Goal: Browse casually

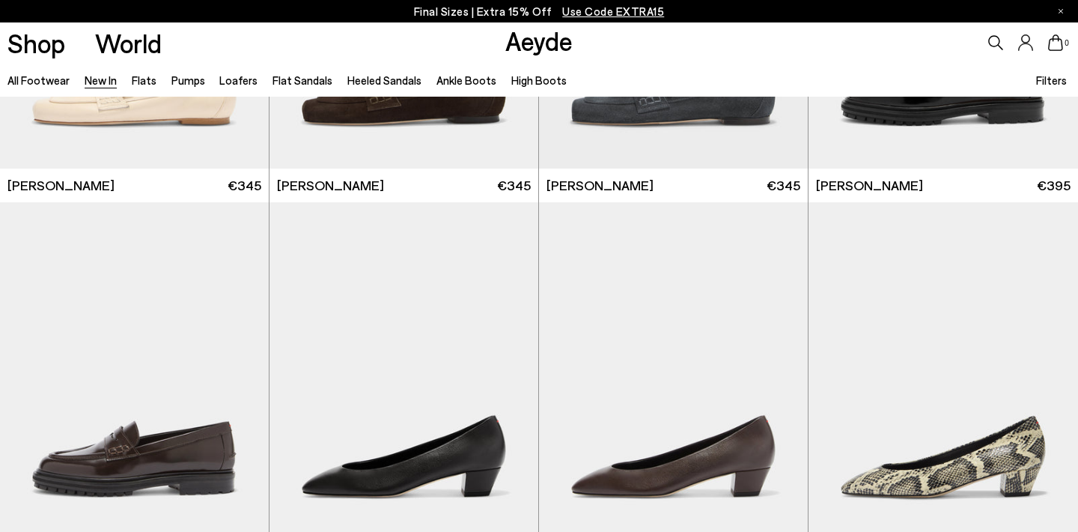
scroll to position [875, 0]
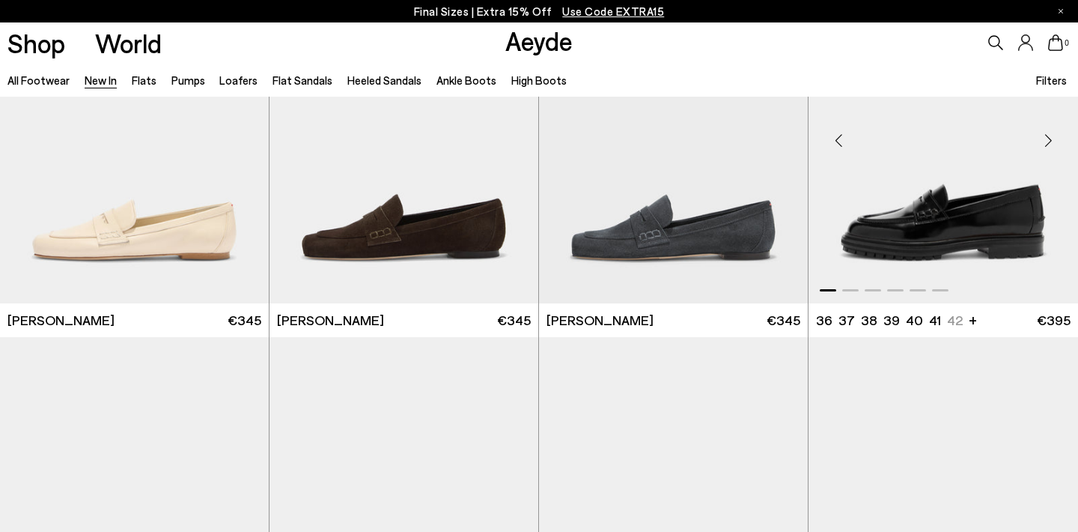
click at [1048, 145] on div "Next slide" at bounding box center [1048, 140] width 45 height 45
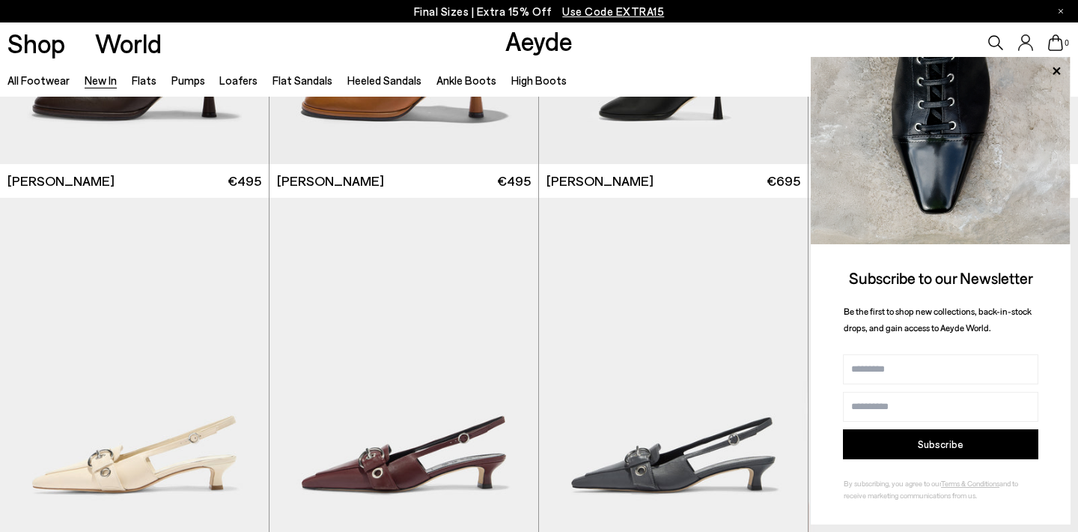
scroll to position [4391, 0]
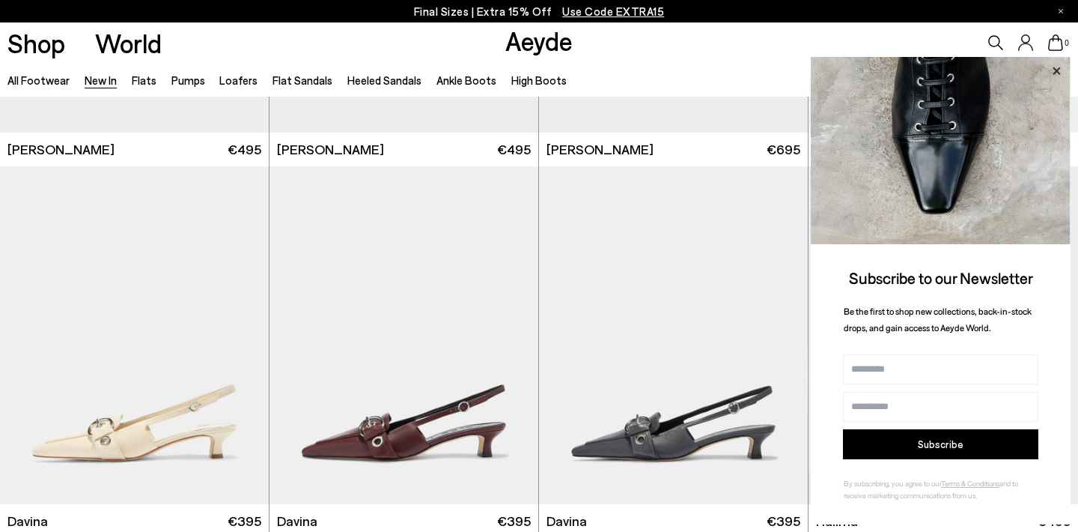
click at [1059, 72] on icon at bounding box center [1056, 70] width 19 height 19
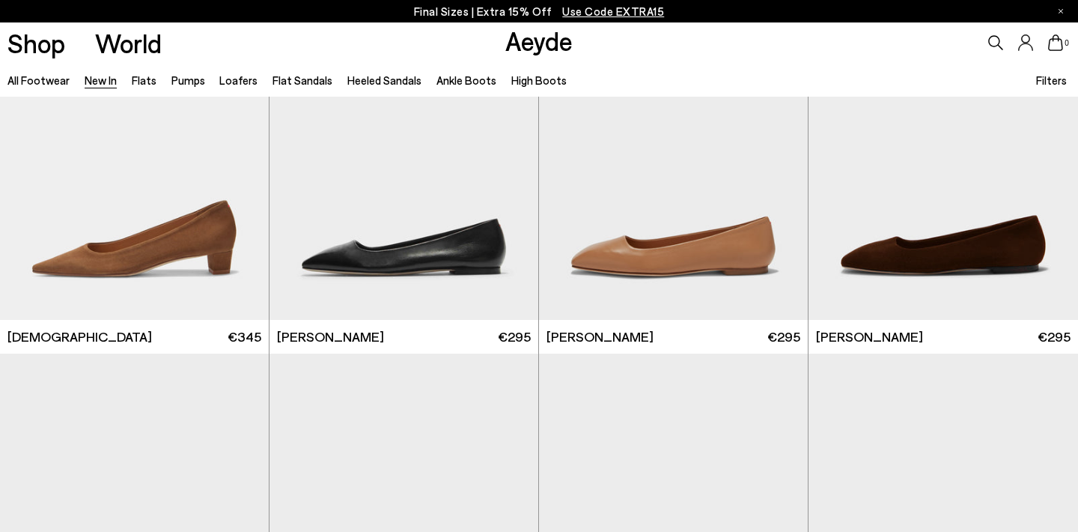
scroll to position [6745, 0]
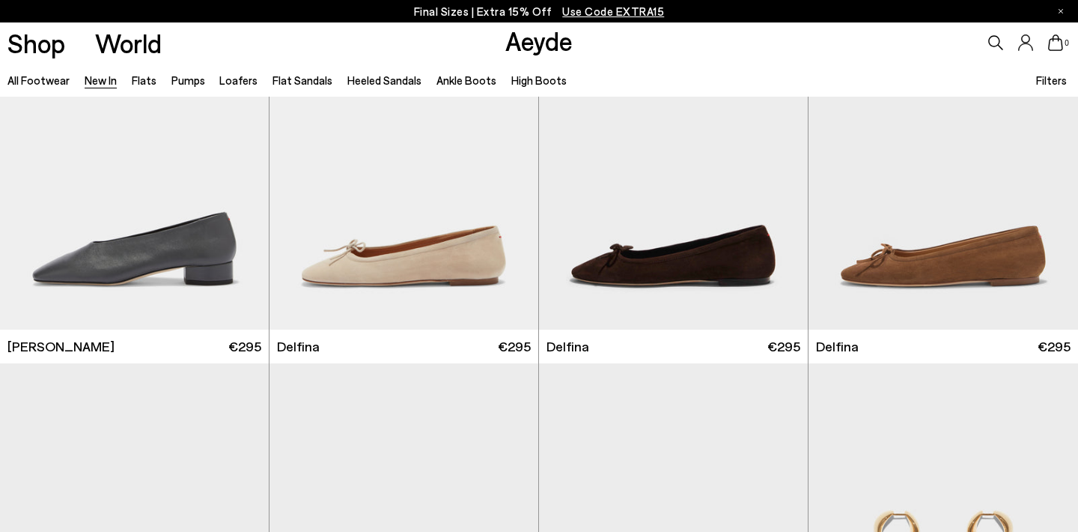
scroll to position [9004, 0]
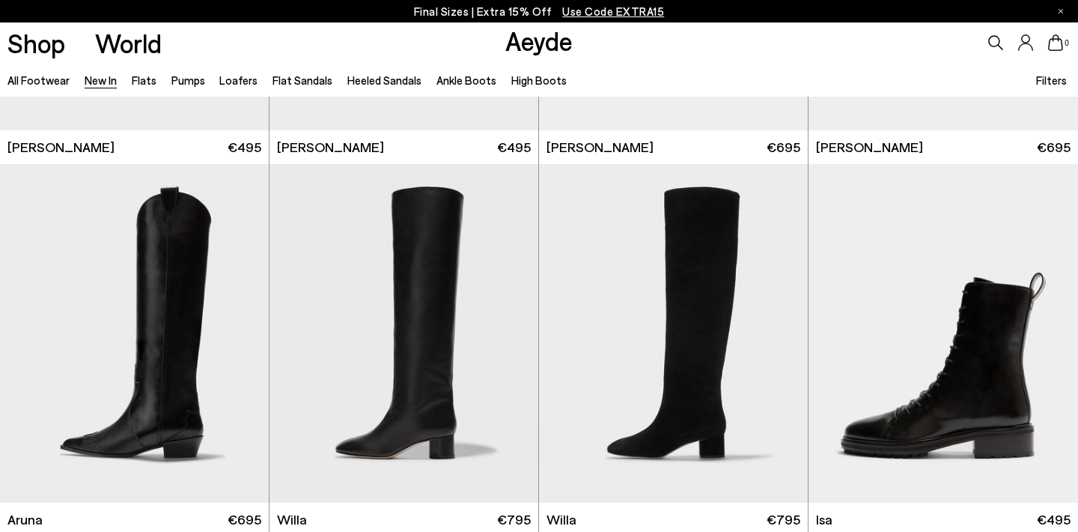
scroll to position [12626, 0]
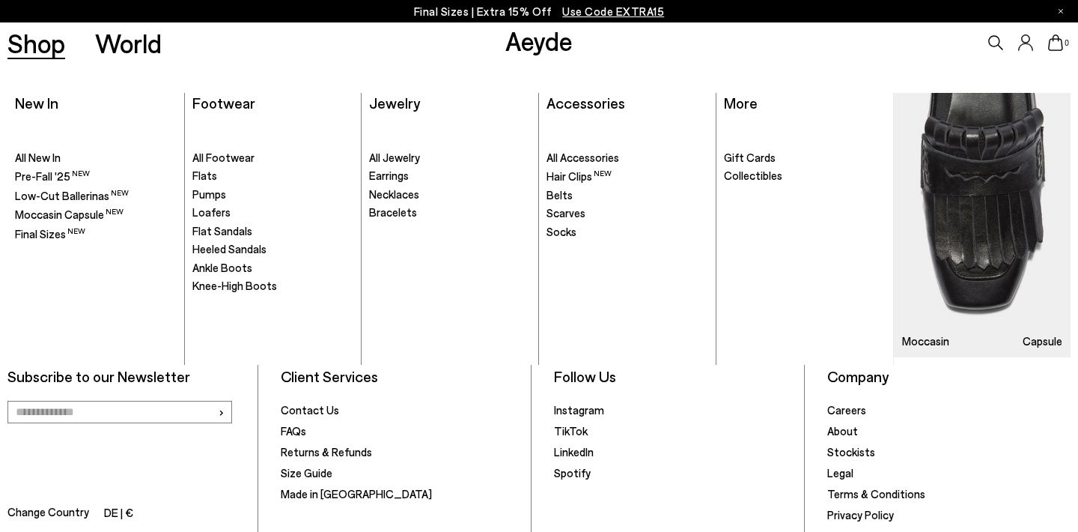
click at [40, 48] on link "Shop" at bounding box center [36, 43] width 58 height 26
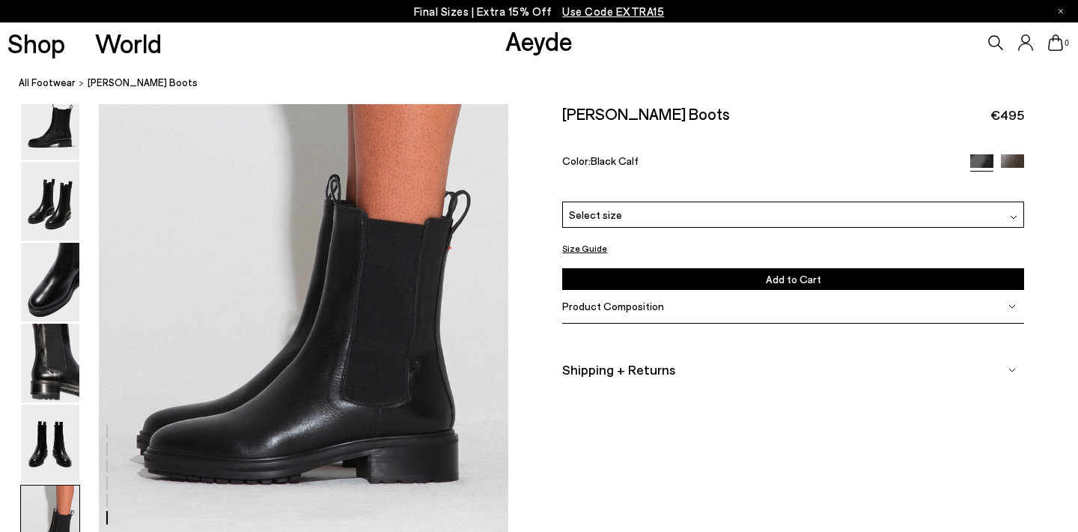
scroll to position [2828, 1]
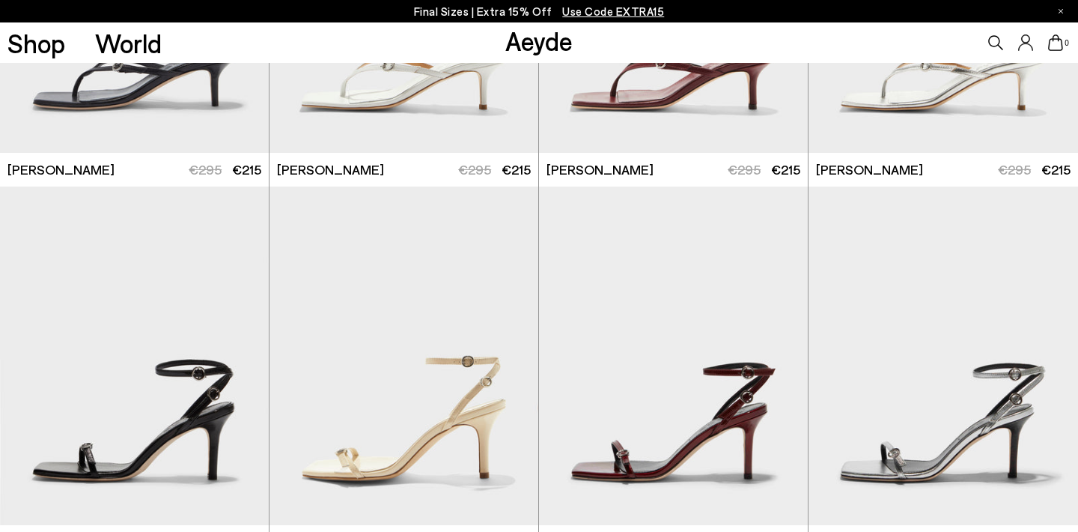
scroll to position [2552, 0]
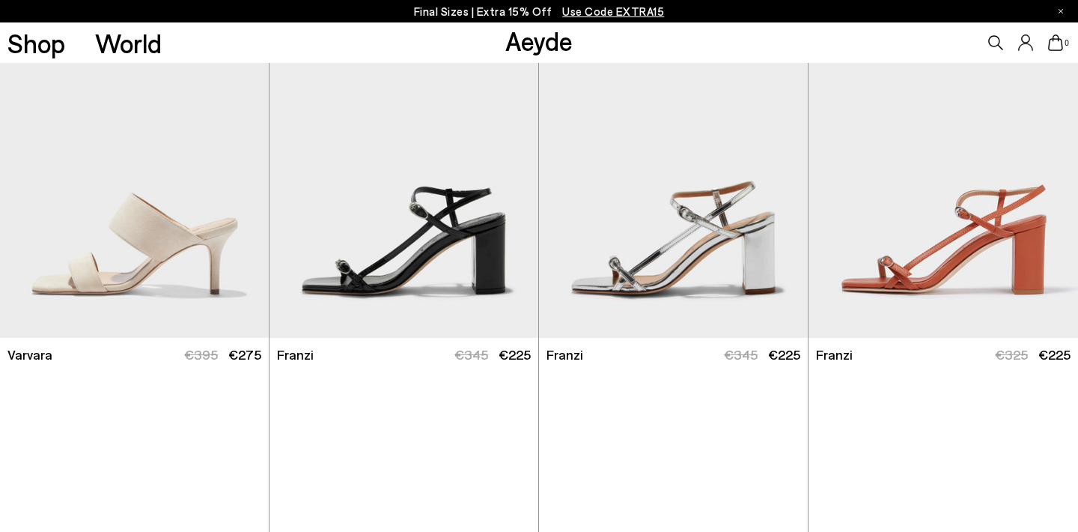
scroll to position [3842, 0]
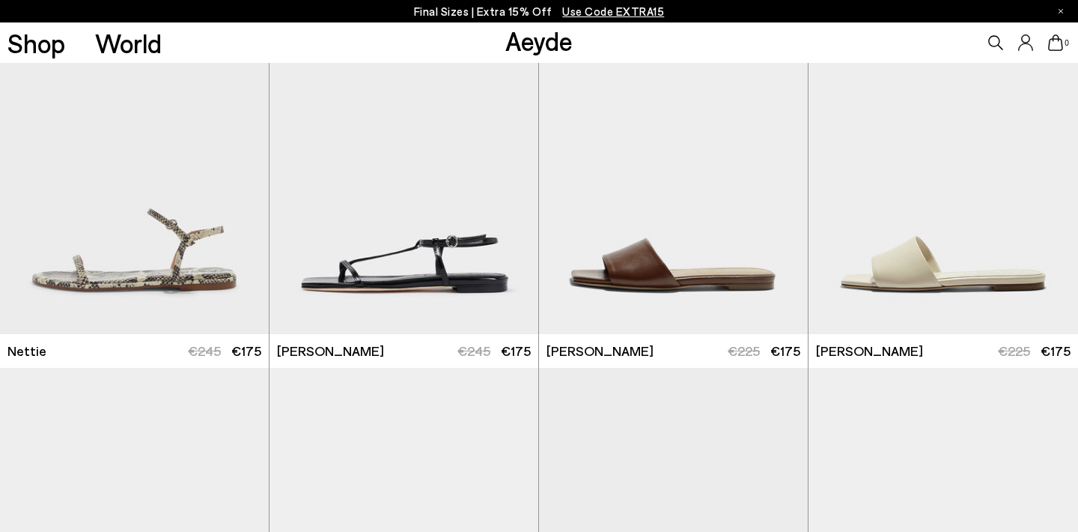
scroll to position [6760, 0]
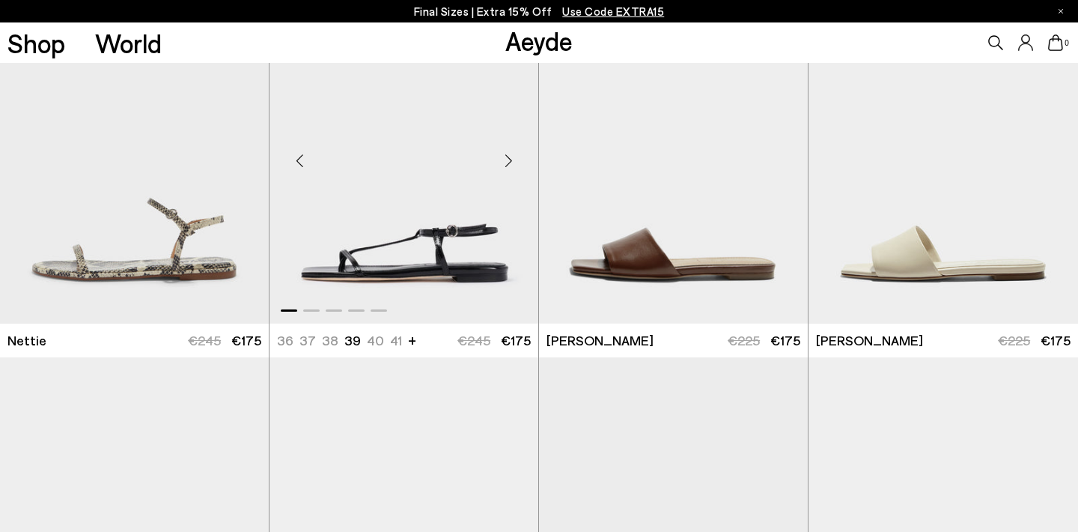
click at [505, 156] on div "Next slide" at bounding box center [508, 160] width 45 height 45
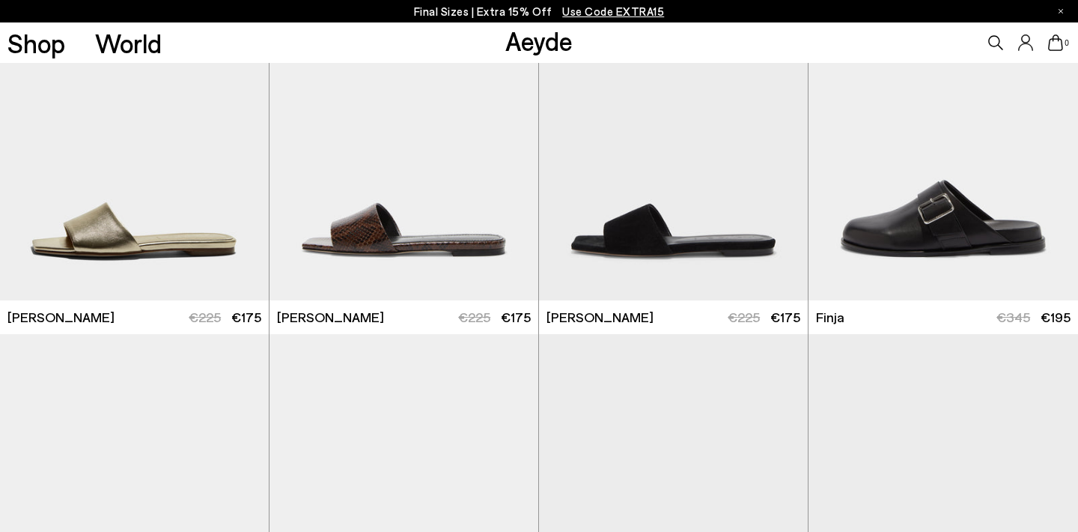
scroll to position [7174, 0]
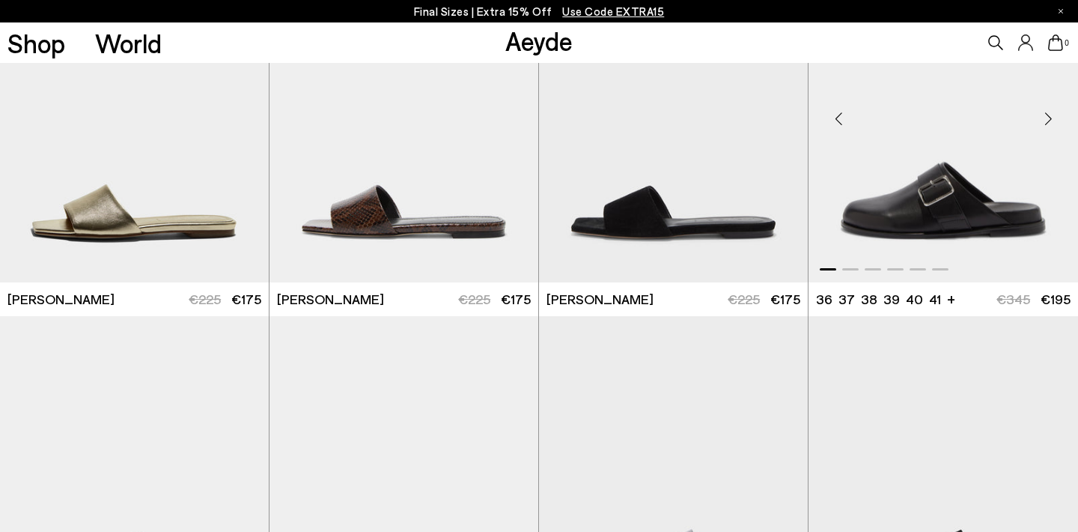
click at [1050, 111] on div "Next slide" at bounding box center [1048, 119] width 45 height 45
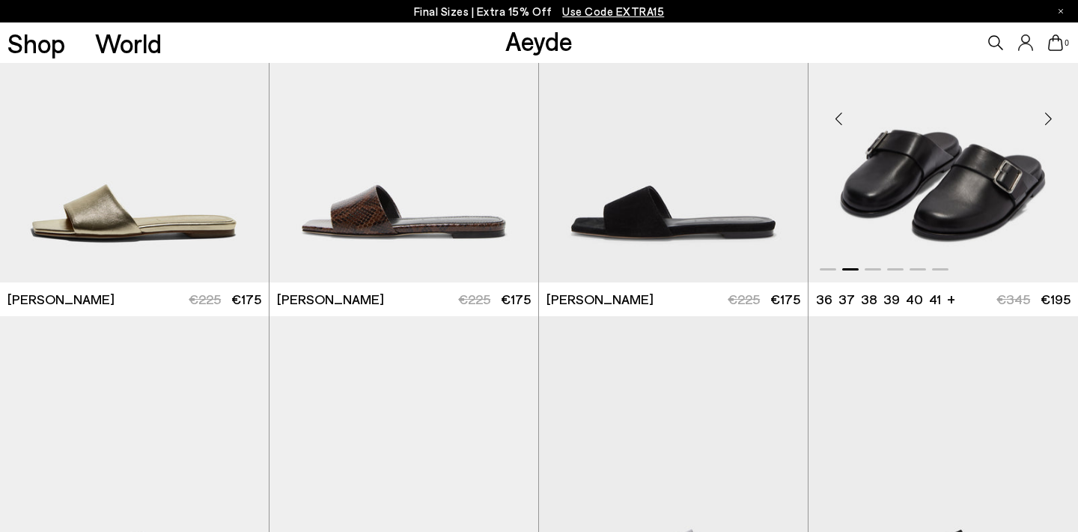
click at [1050, 111] on div "Next slide" at bounding box center [1048, 119] width 45 height 45
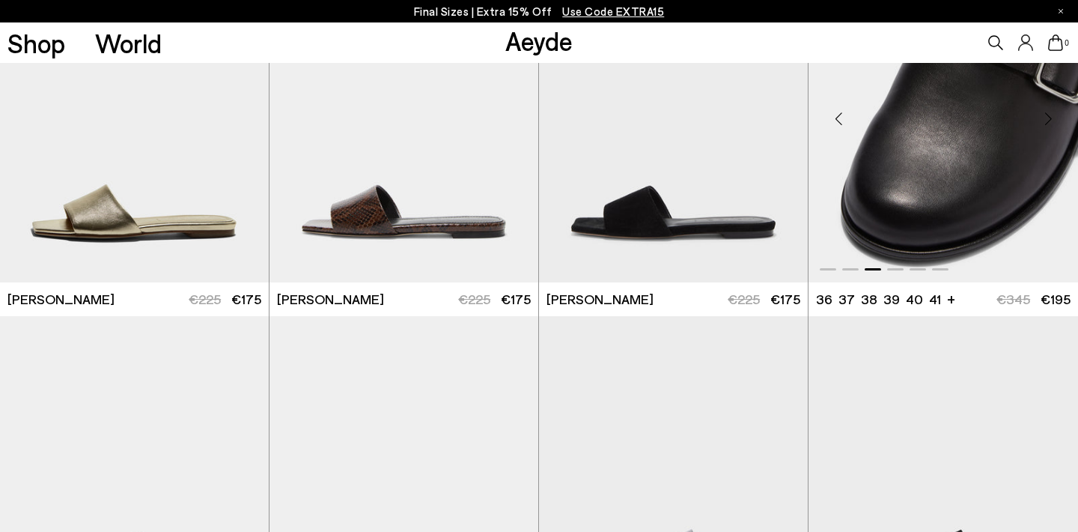
click at [1050, 111] on div "Next slide" at bounding box center [1048, 119] width 45 height 45
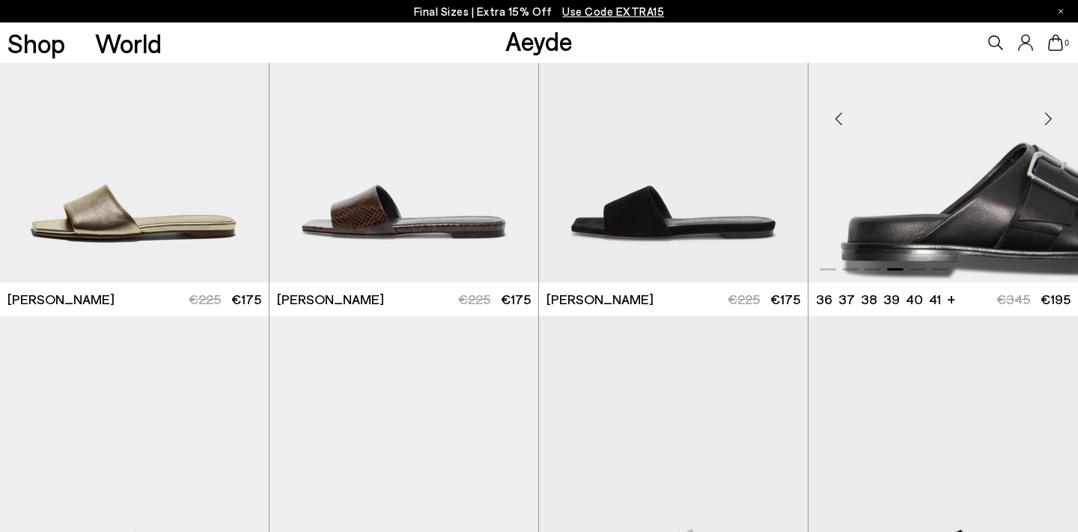
click at [1050, 111] on div "Next slide" at bounding box center [1048, 119] width 45 height 45
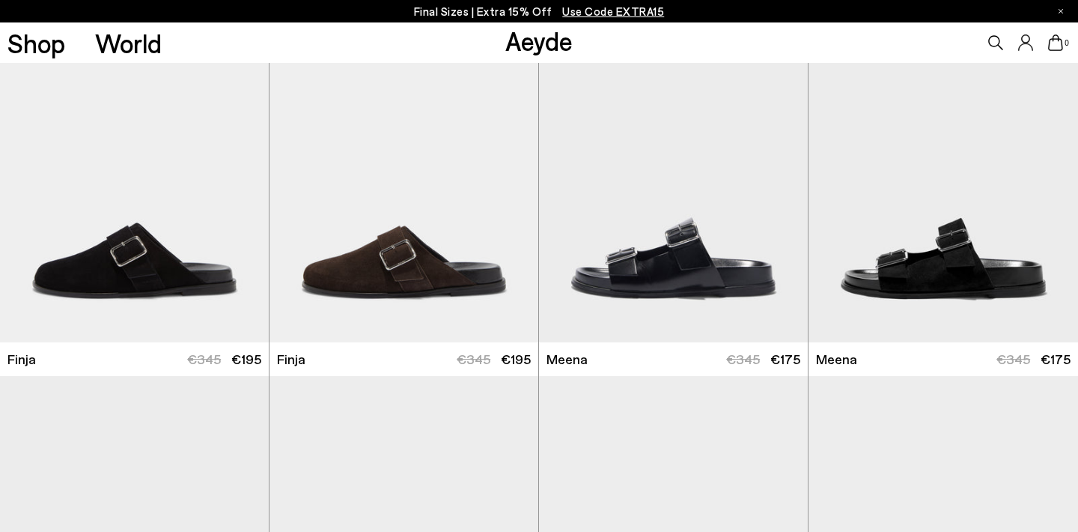
scroll to position [7499, 0]
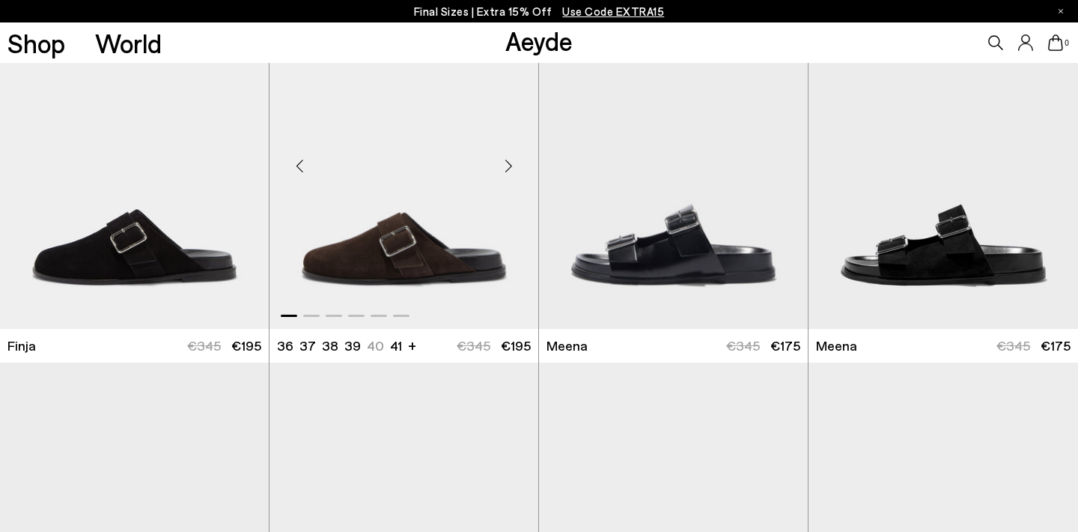
click at [511, 157] on div "Next slide" at bounding box center [508, 165] width 45 height 45
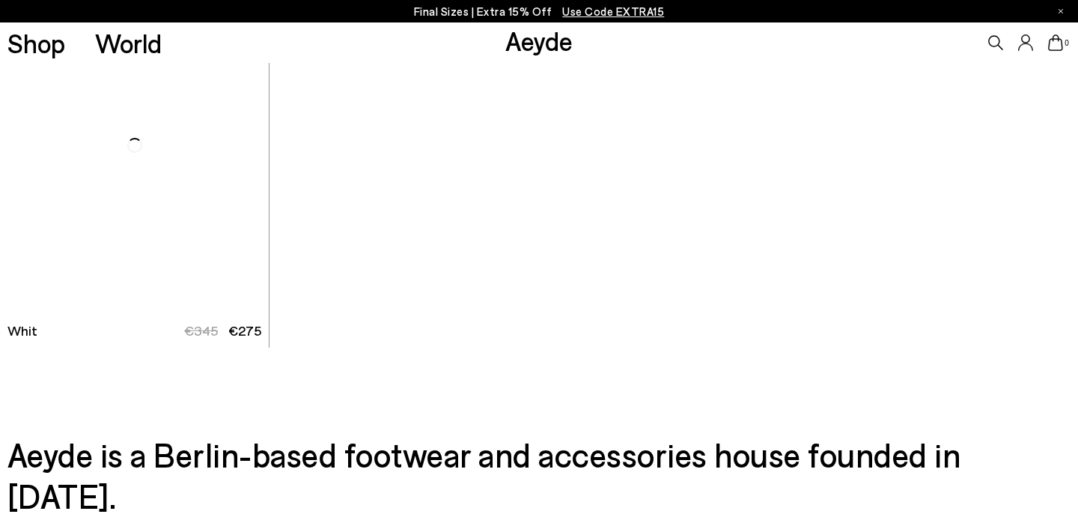
scroll to position [9016, 0]
